Goal: Information Seeking & Learning: Learn about a topic

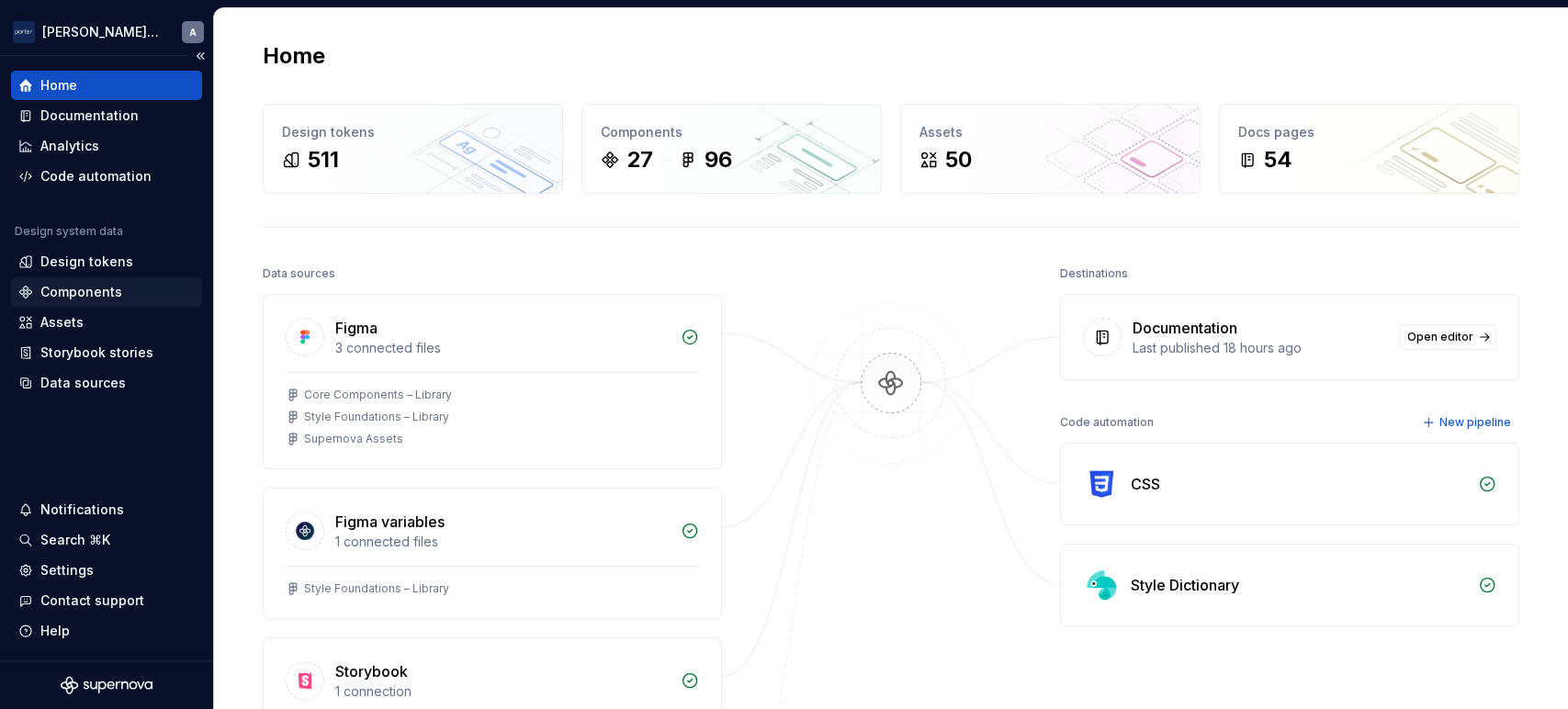
click at [123, 291] on div "Components" at bounding box center [107, 291] width 176 height 19
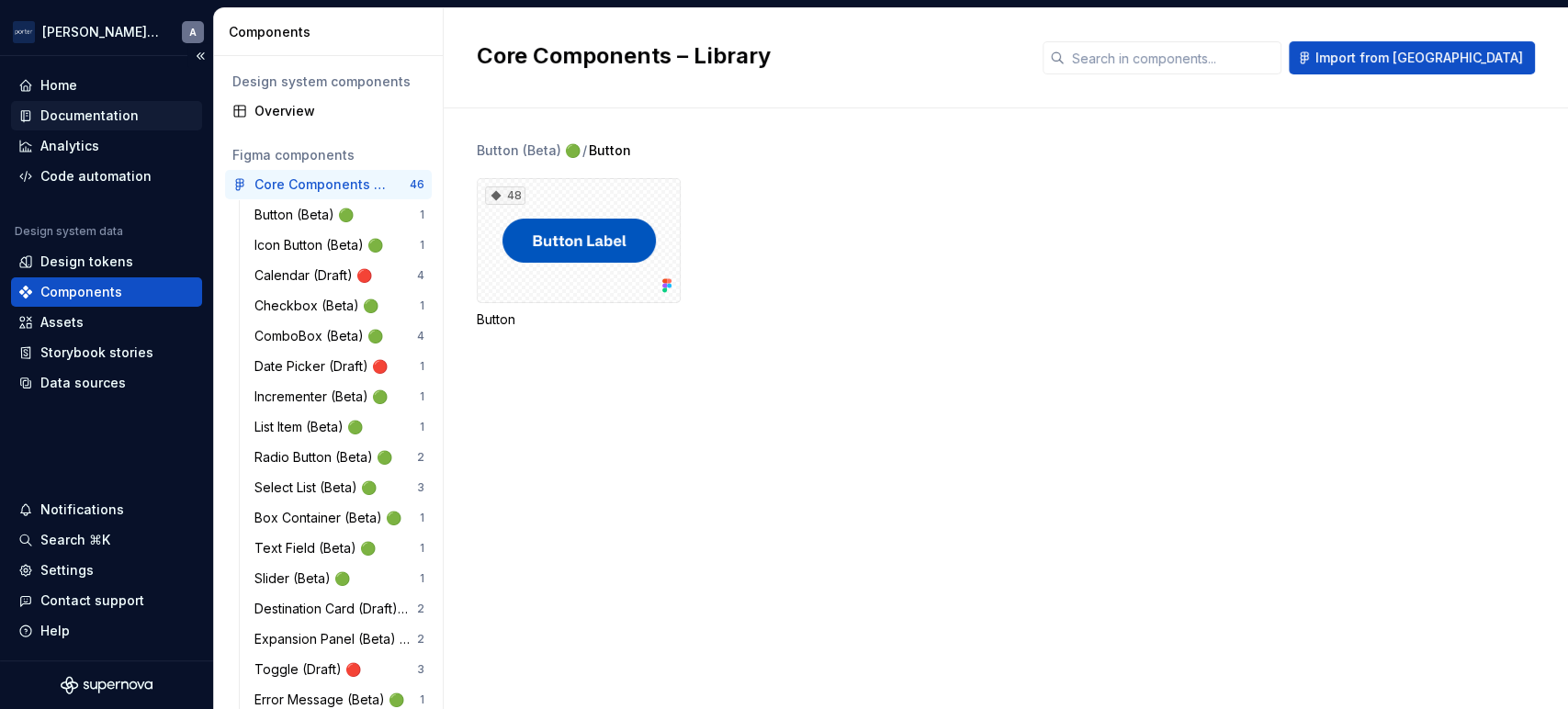
click at [90, 109] on div "Documentation" at bounding box center [89, 116] width 98 height 19
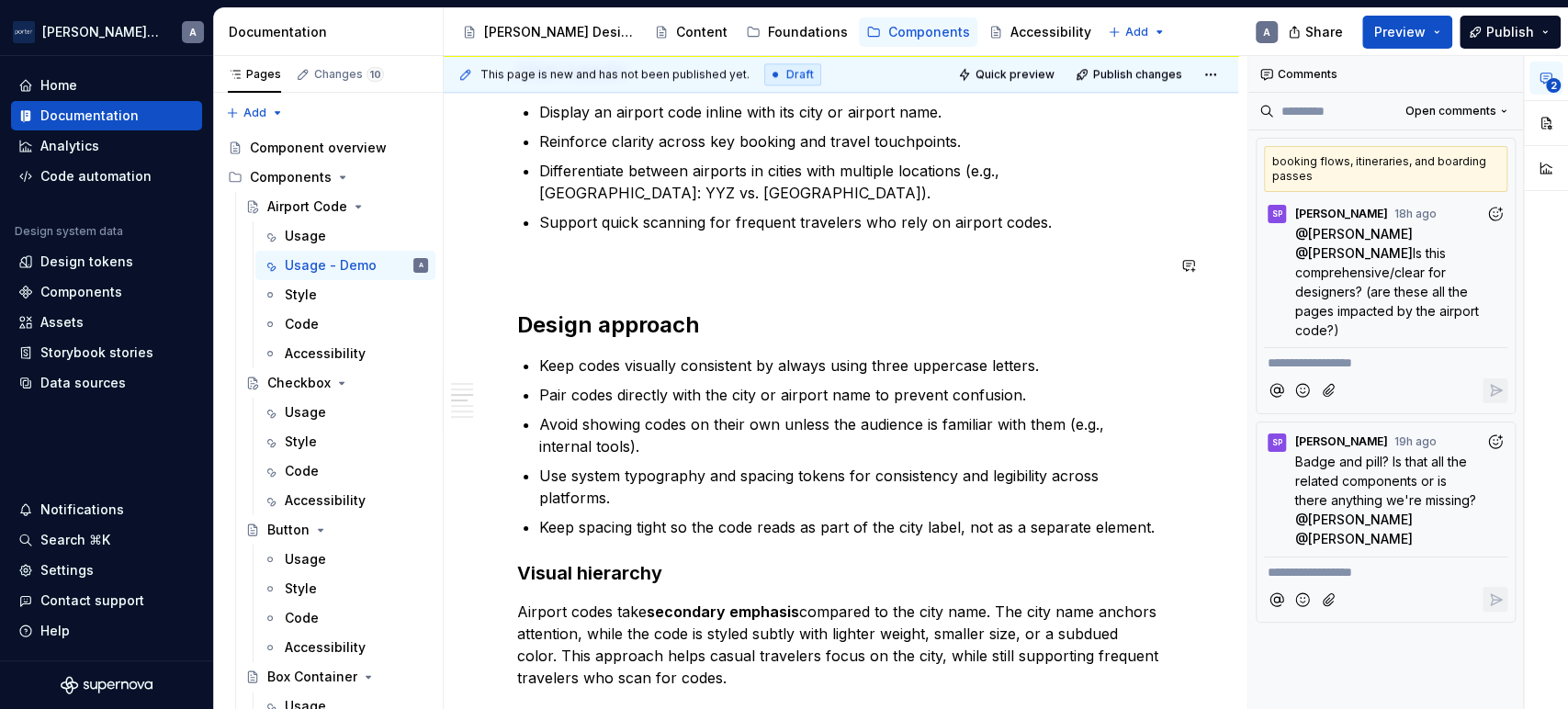
scroll to position [1360, 0]
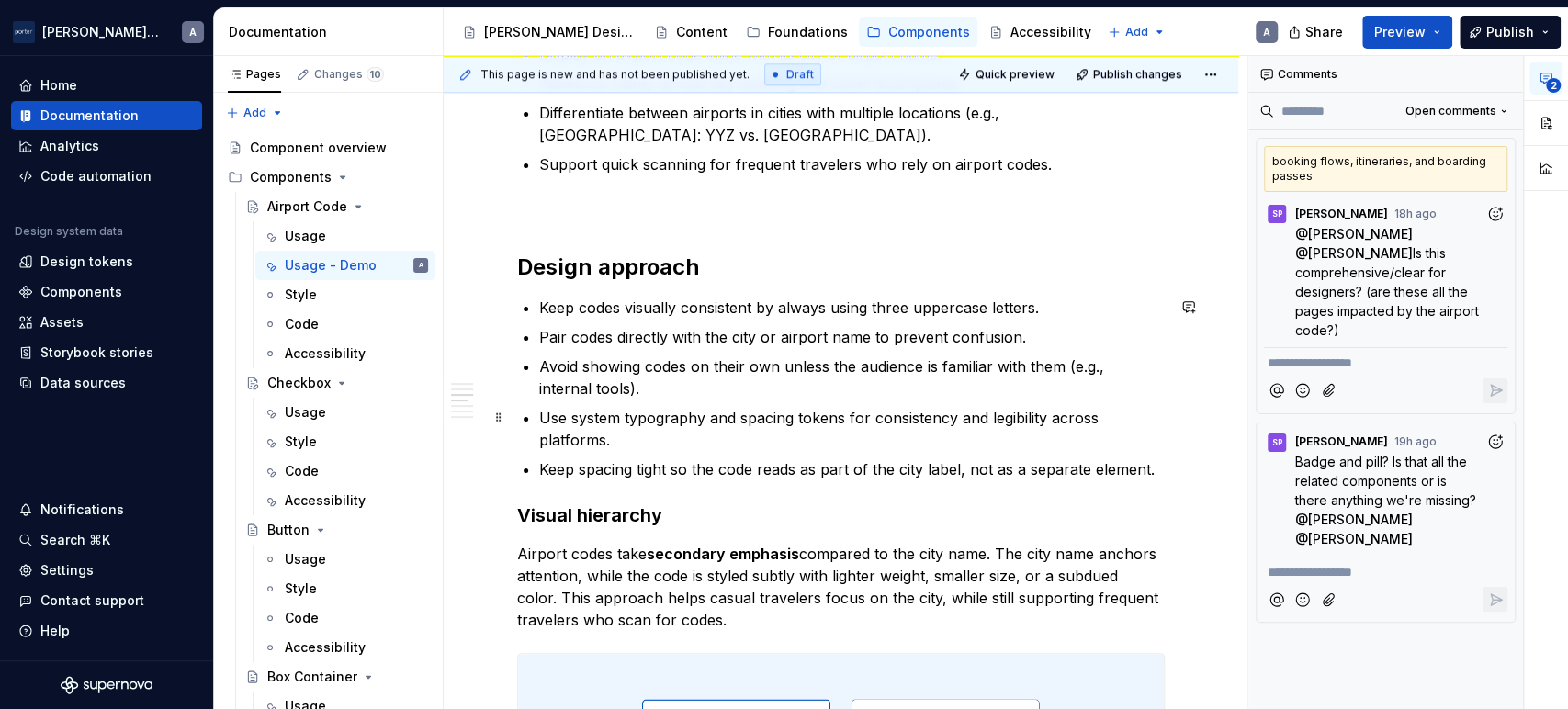
click at [967, 437] on p "Use system typography and spacing tokens for consistency and legibility across …" at bounding box center [852, 429] width 625 height 44
click at [1000, 538] on div "**********" at bounding box center [840, 351] width 647 height 2607
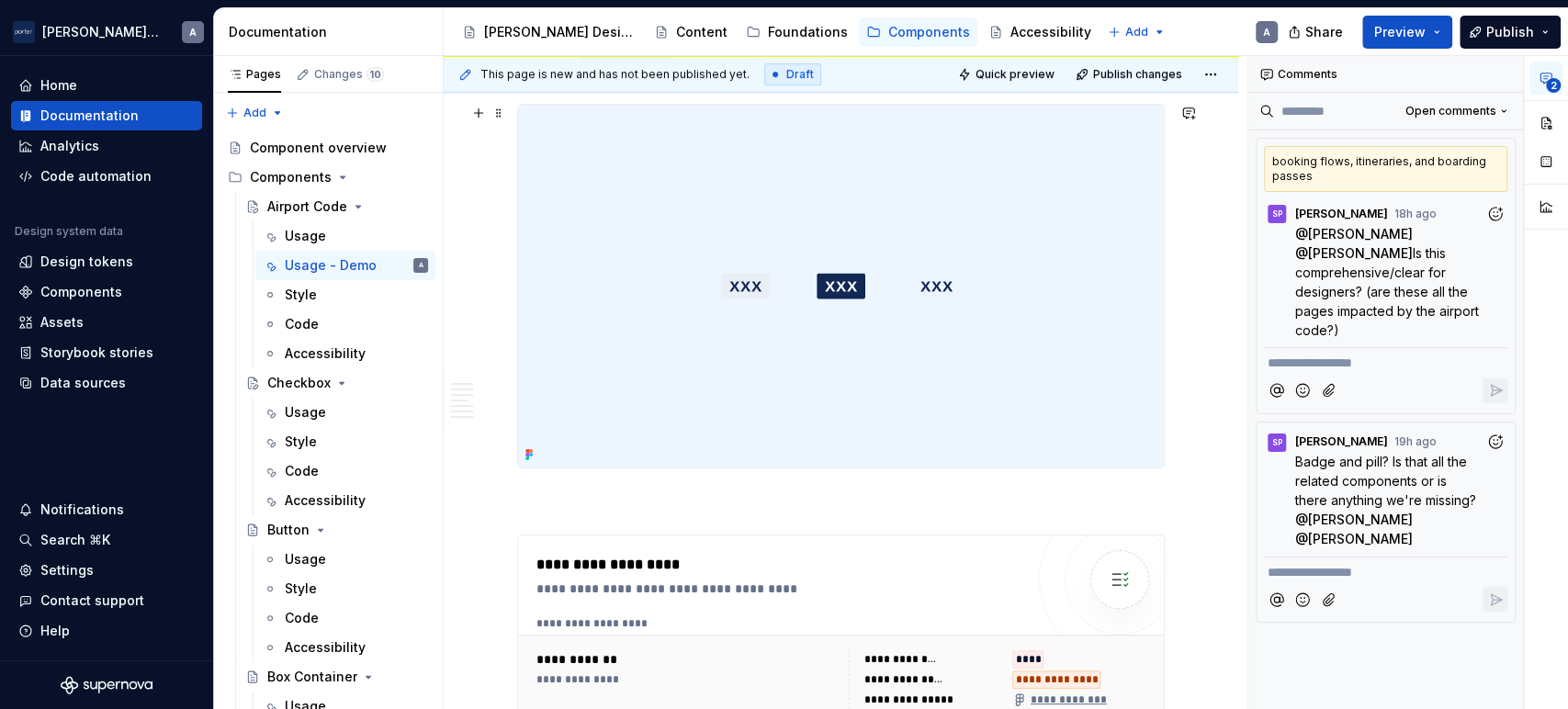
scroll to position [0, 0]
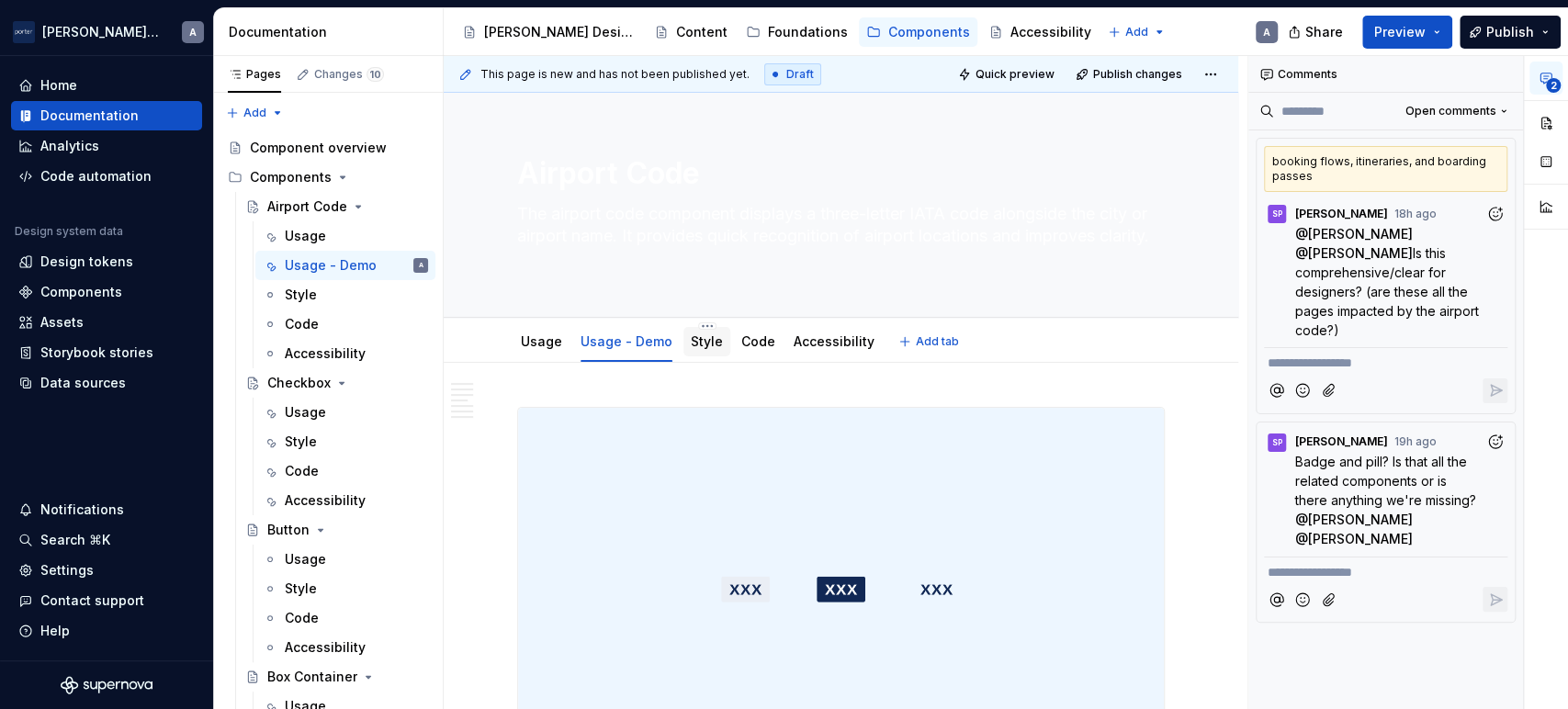
click at [702, 353] on div "Style" at bounding box center [706, 342] width 46 height 30
click at [707, 345] on link "Style" at bounding box center [706, 341] width 33 height 16
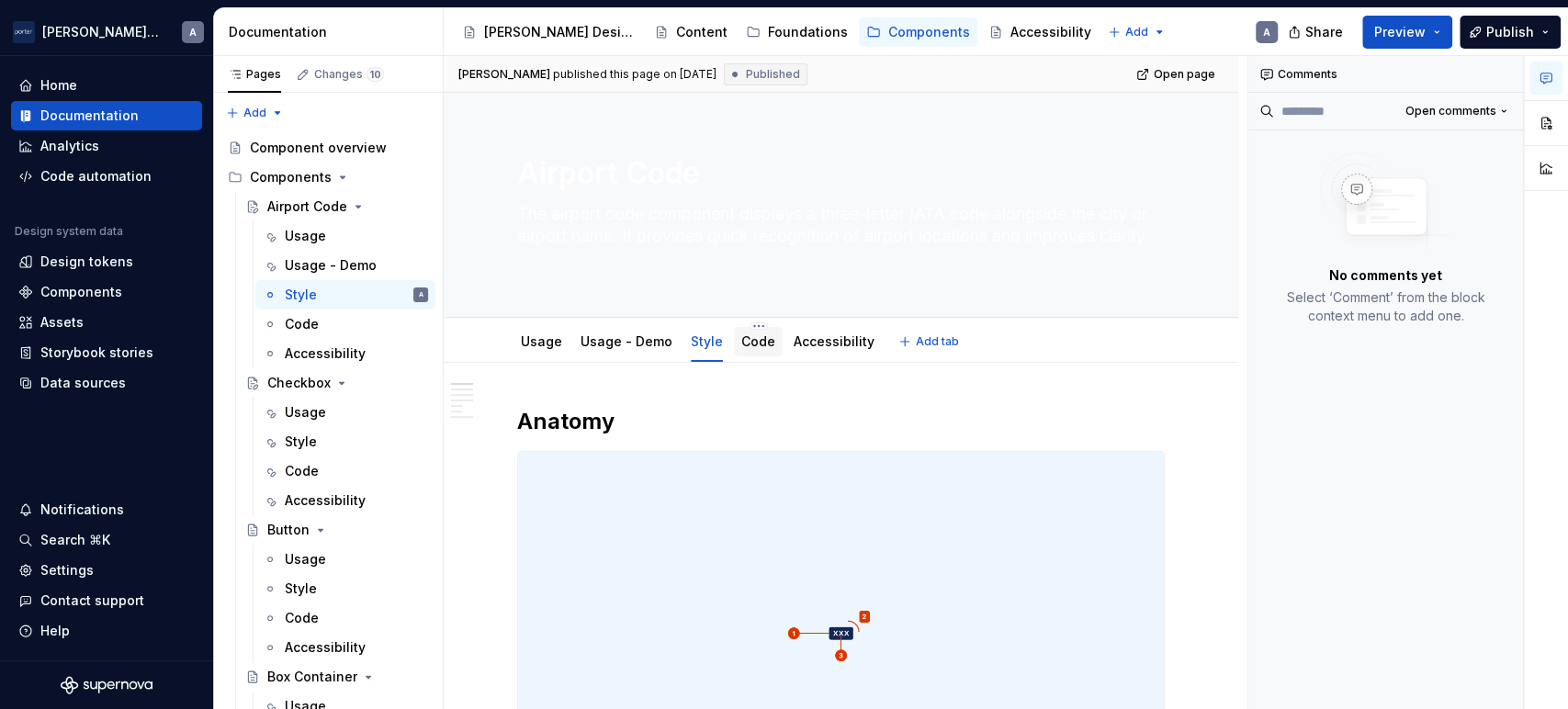
click at [752, 348] on link "Code" at bounding box center [758, 341] width 34 height 16
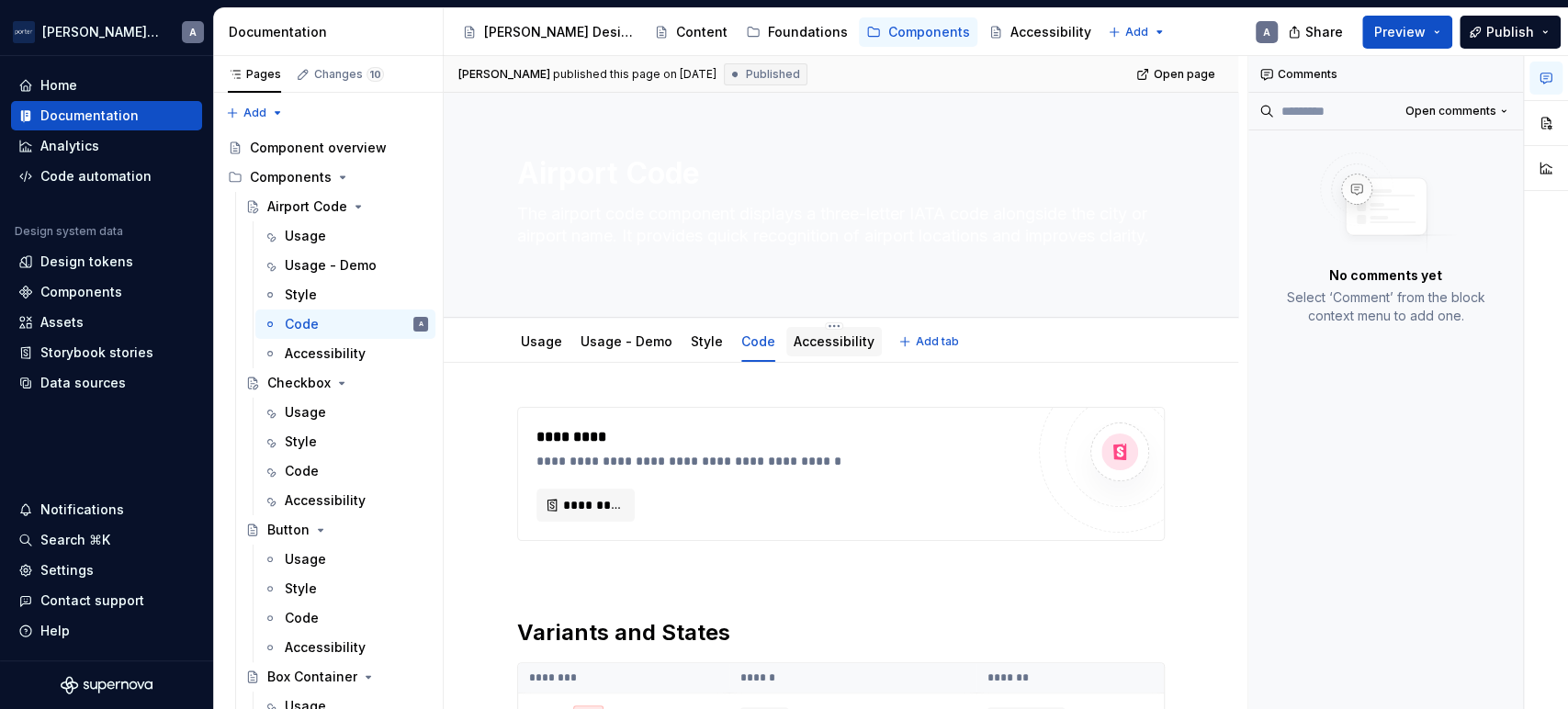
click at [802, 357] on div at bounding box center [834, 358] width 96 height 2
click at [314, 354] on div "Accessibility" at bounding box center [325, 354] width 81 height 19
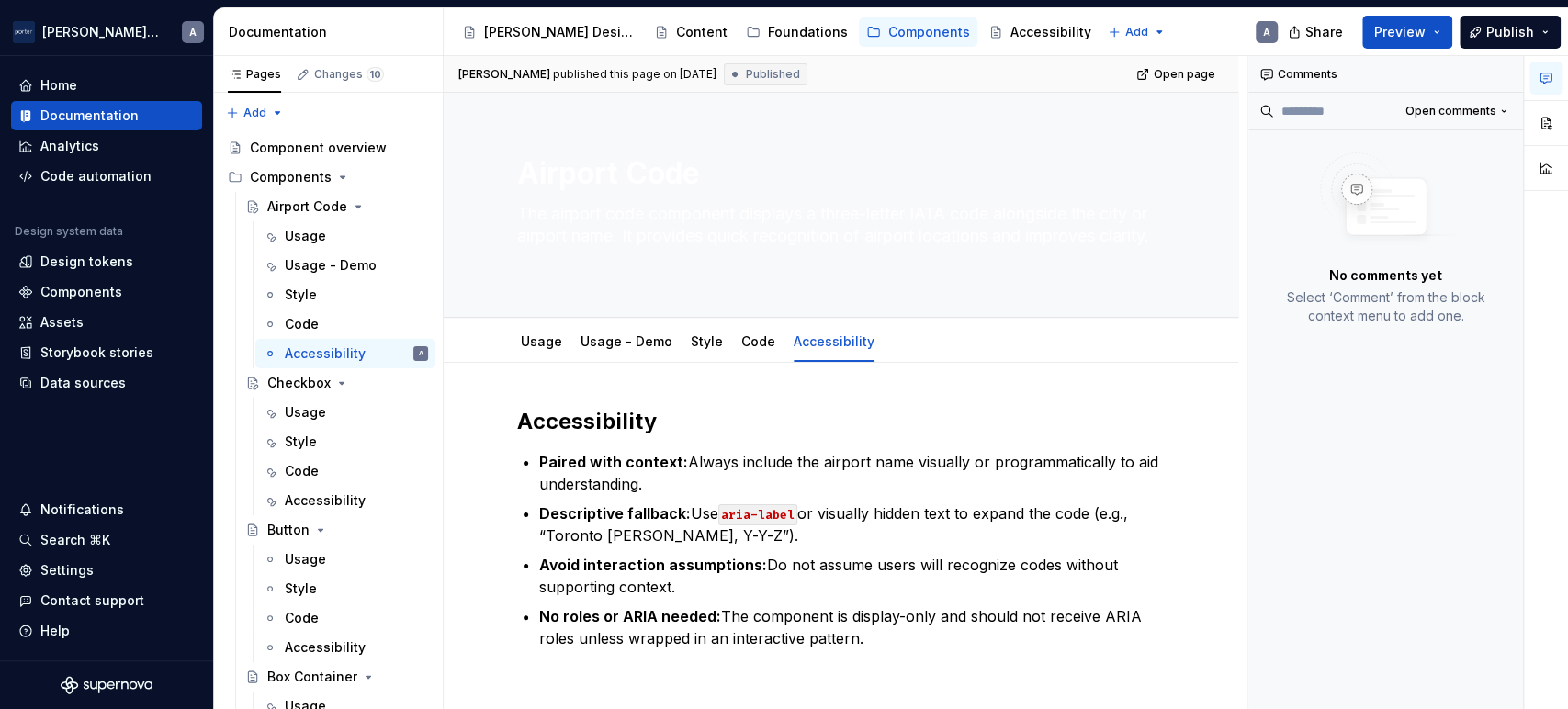
scroll to position [173, 0]
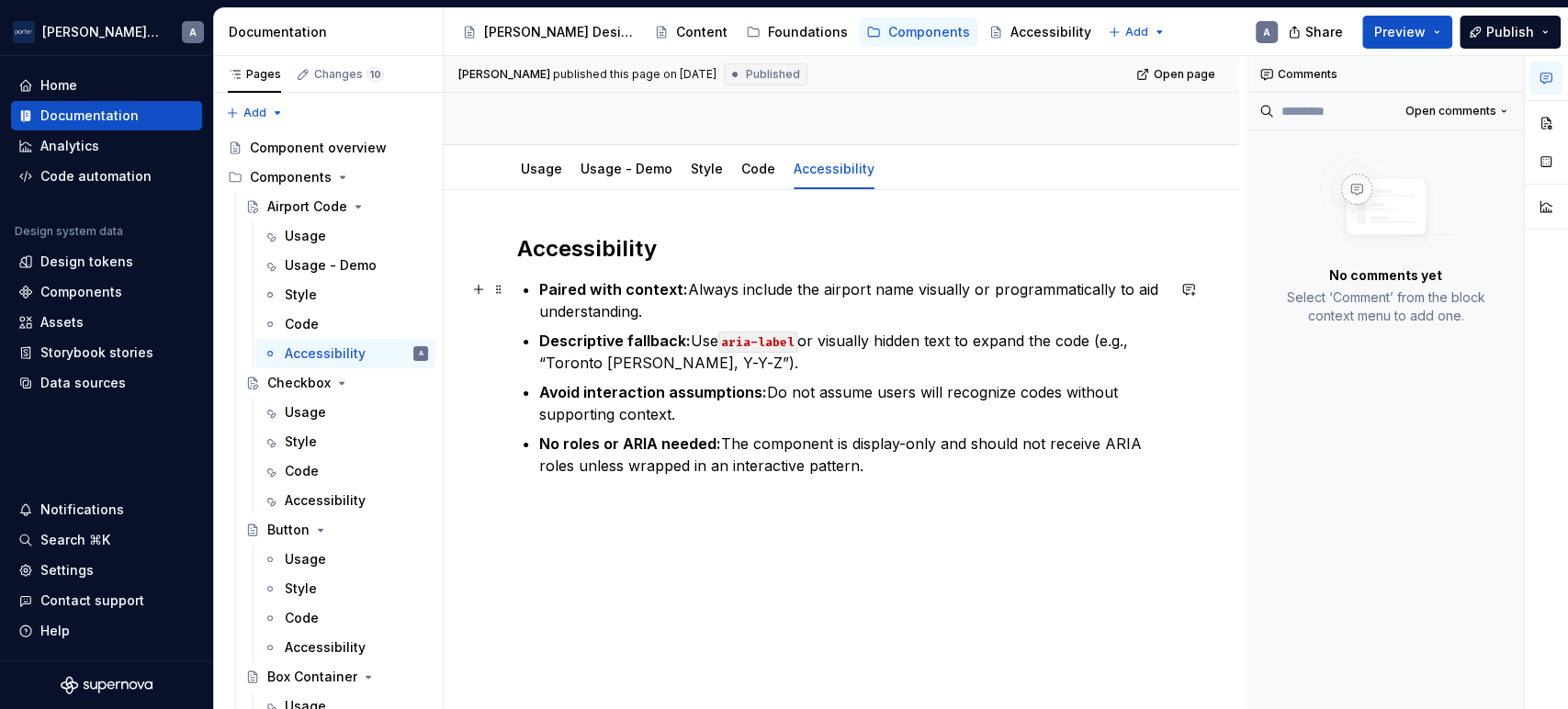
click at [690, 312] on p "Paired with context: Always include the airport name visually or programmatical…" at bounding box center [852, 300] width 625 height 44
click at [830, 415] on p "Avoid interaction assumptions: Do not assume users will recognize codes without…" at bounding box center [852, 403] width 625 height 44
click at [914, 477] on div "Accessibility Paired with context: Always include the airport name visually or …" at bounding box center [840, 366] width 647 height 265
click at [840, 323] on ul "Paired with context: Always include the airport name visually or programmatical…" at bounding box center [852, 377] width 625 height 198
click at [984, 466] on p "No roles or ARIA needed: The component is display-only and should not receive A…" at bounding box center [852, 454] width 625 height 44
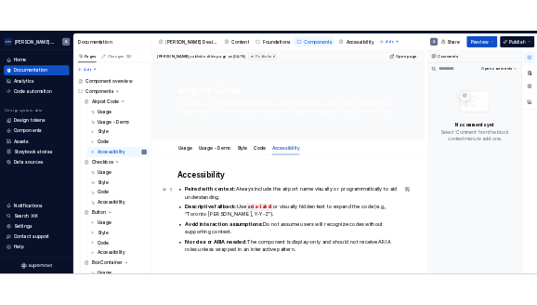
scroll to position [171, 0]
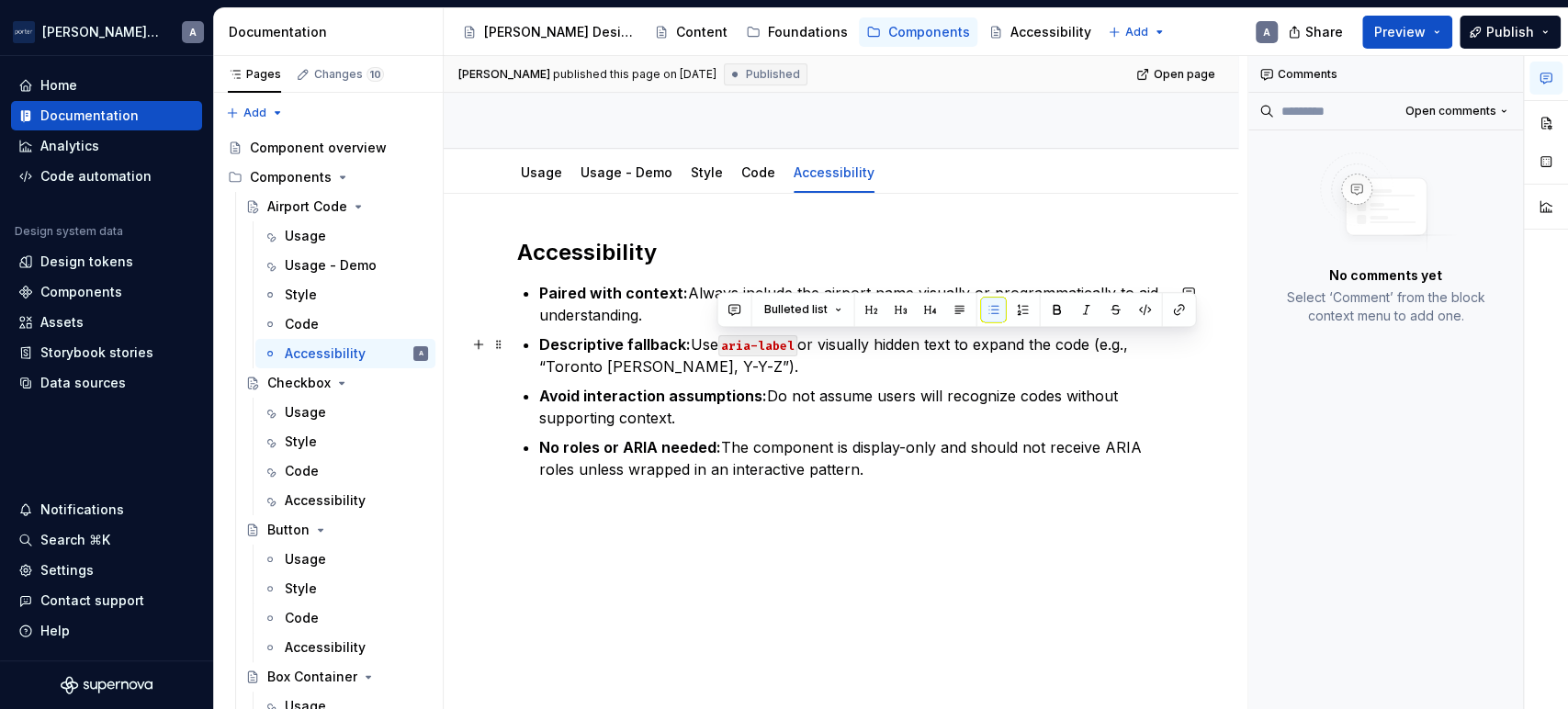
drag, startPoint x: 960, startPoint y: 345, endPoint x: 713, endPoint y: 336, distance: 247.2
click at [713, 336] on p "Descriptive fallback: Use aria-label or visually hidden text to expand the code…" at bounding box center [852, 354] width 625 height 44
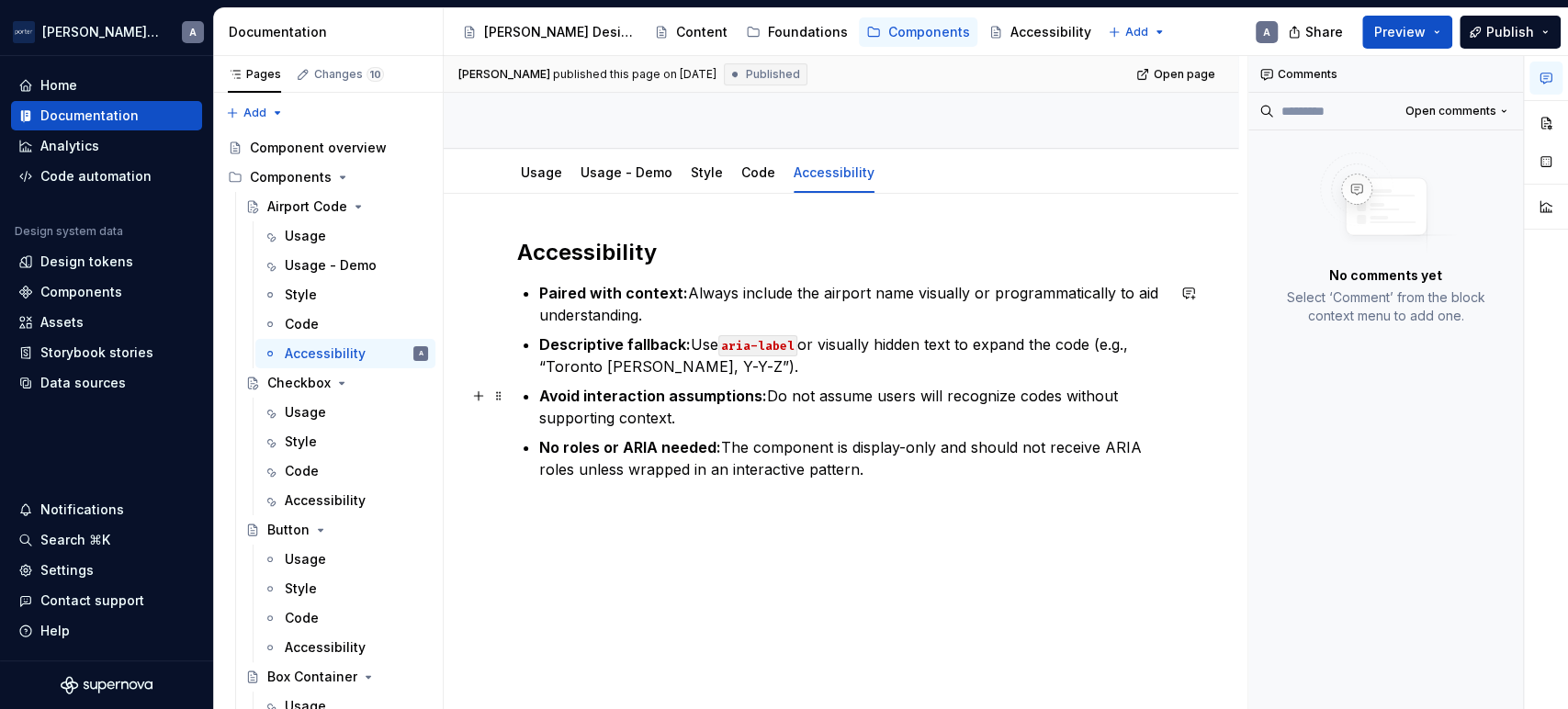
click at [939, 394] on p "Avoid interaction assumptions: Do not assume users will recognize codes without…" at bounding box center [852, 406] width 625 height 44
click at [765, 354] on code "aria-label" at bounding box center [758, 345] width 79 height 21
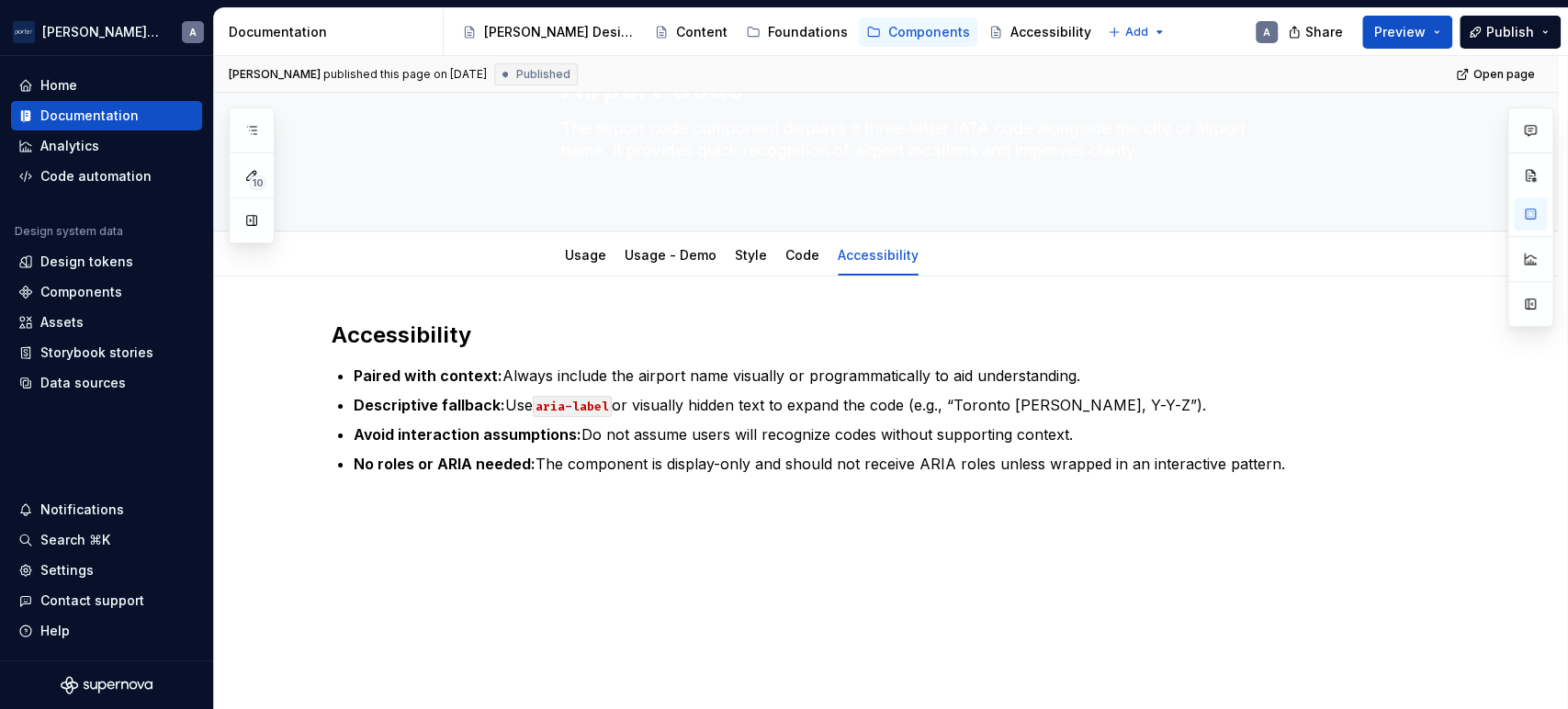
scroll to position [93, 0]
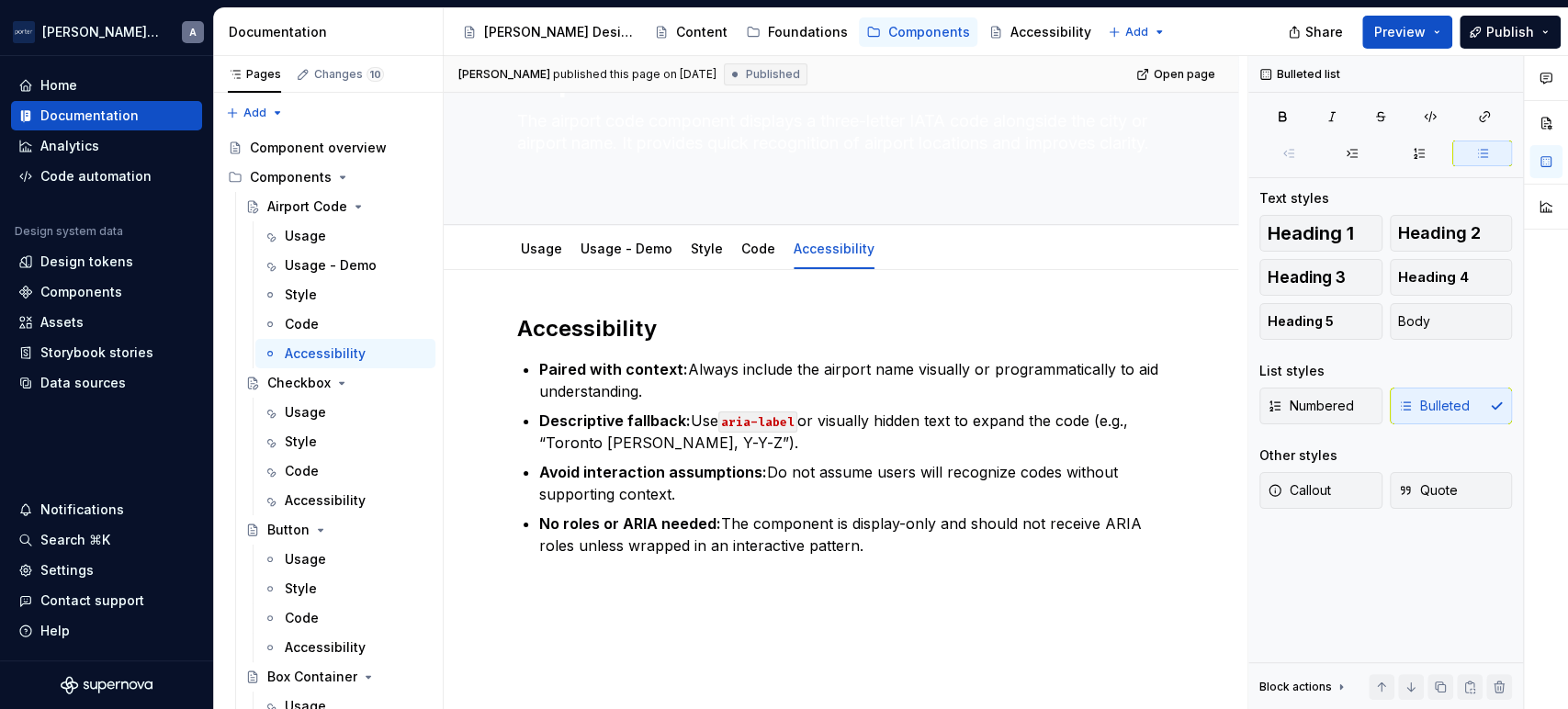
type textarea "*"
